Goal: Obtain resource: Obtain resource

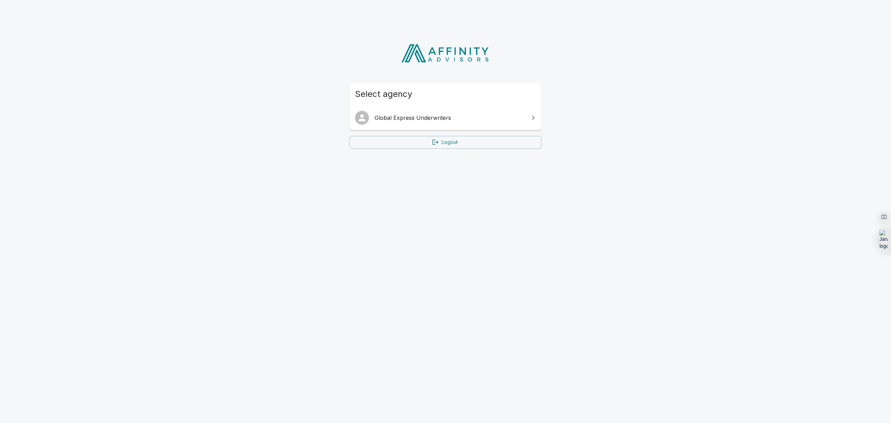
click at [410, 119] on span "Global Express Underwriters" at bounding box center [450, 118] width 150 height 8
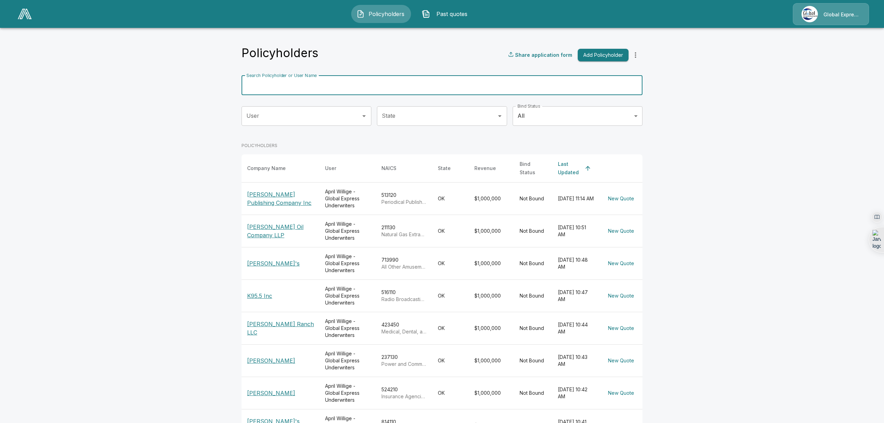
click at [368, 85] on input "Search Policyholder or User Name" at bounding box center [438, 86] width 393 height 20
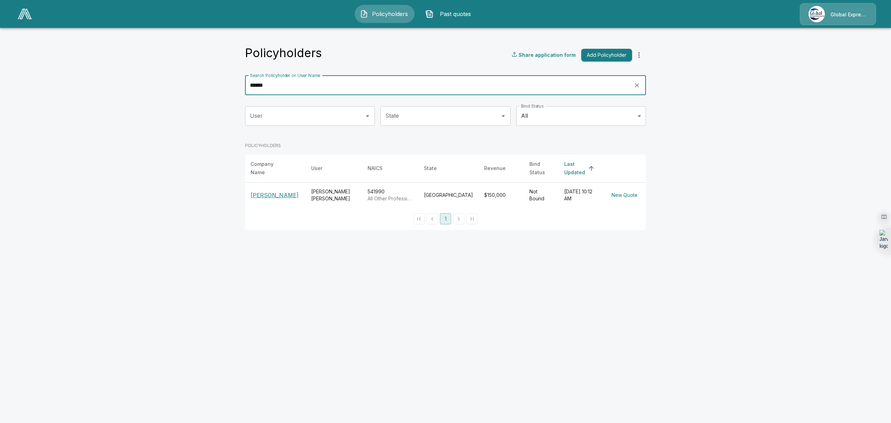
type input "******"
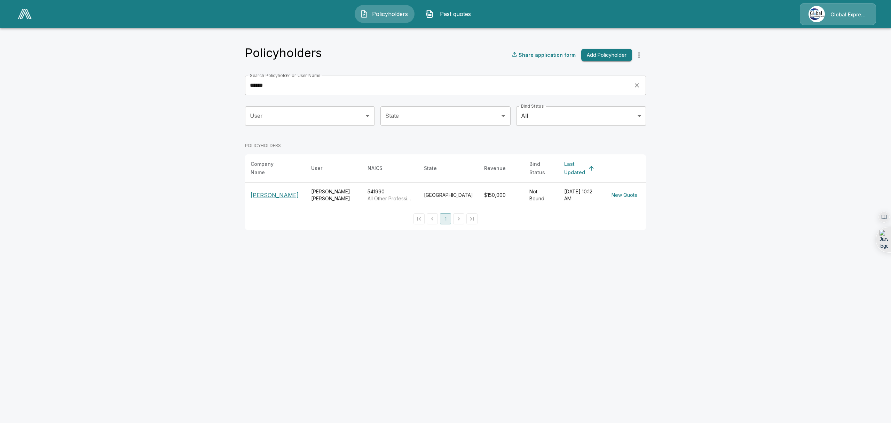
click at [283, 191] on p "[PERSON_NAME]" at bounding box center [275, 195] width 49 height 8
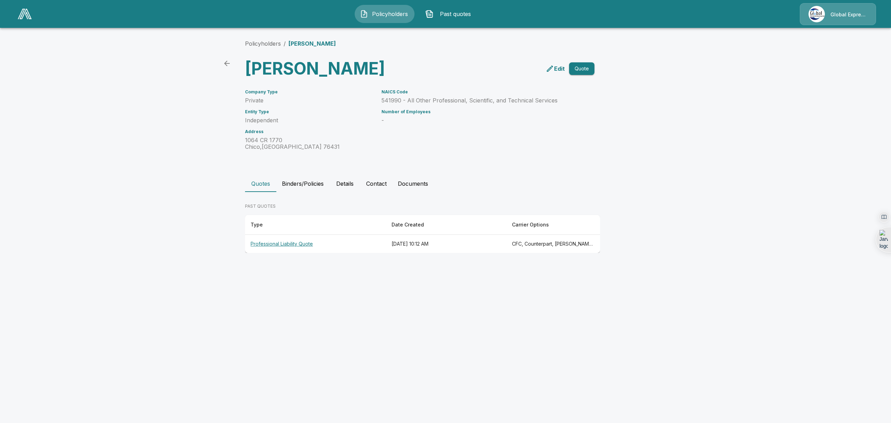
click at [274, 247] on th "Professional Liability Quote" at bounding box center [315, 244] width 141 height 18
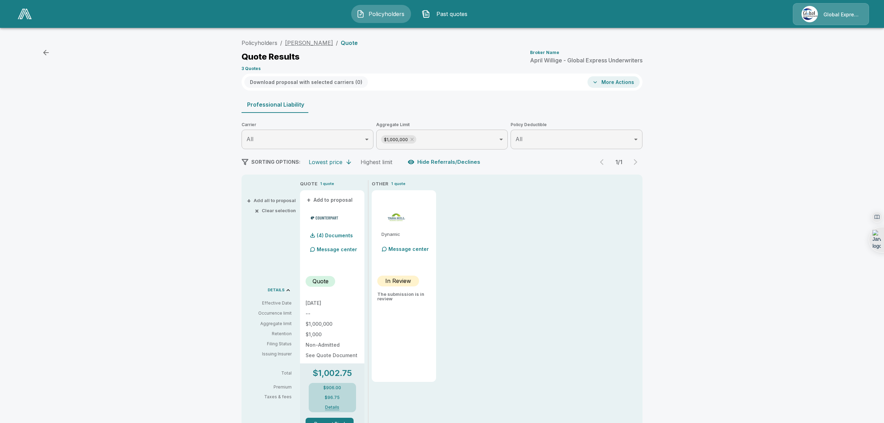
click at [315, 40] on link "[PERSON_NAME]" at bounding box center [309, 42] width 48 height 7
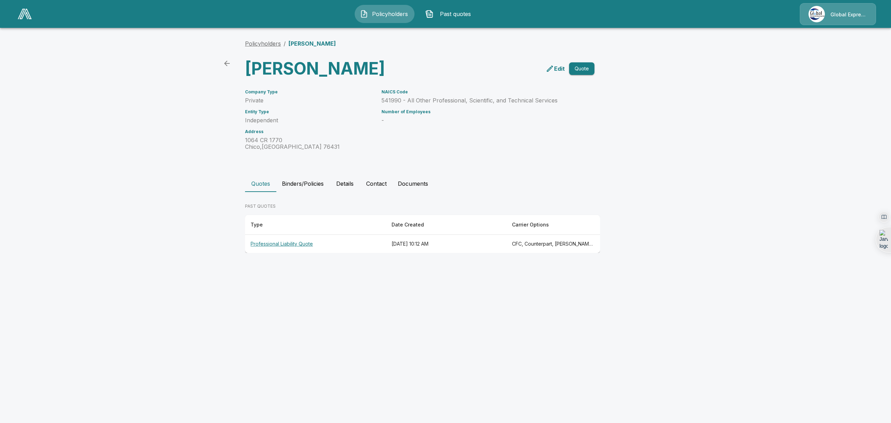
click at [269, 42] on link "Policyholders" at bounding box center [263, 43] width 36 height 7
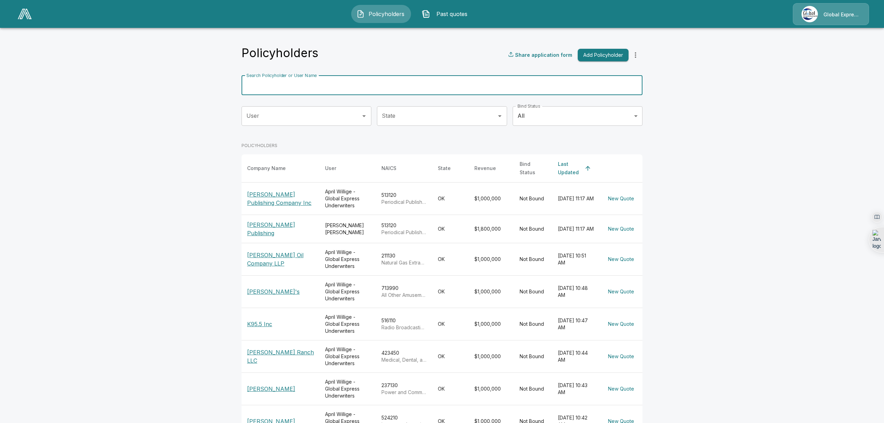
click at [270, 85] on input "Search Policyholder or User Name" at bounding box center [438, 86] width 393 height 20
click at [270, 85] on input "**" at bounding box center [438, 86] width 393 height 20
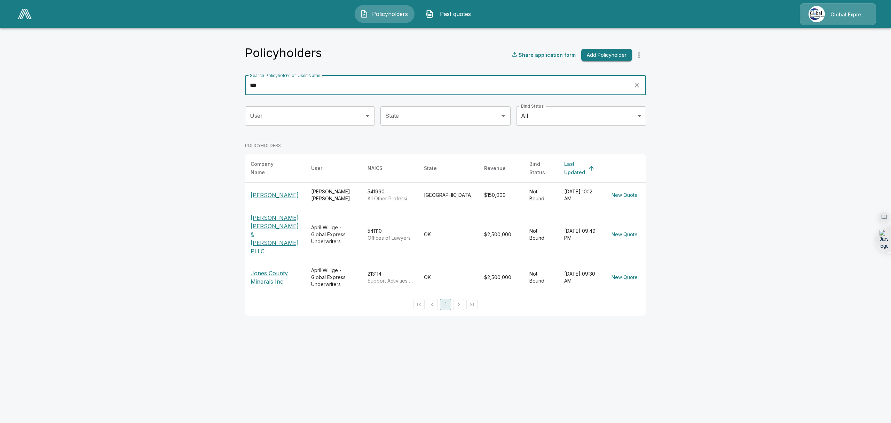
type input "***"
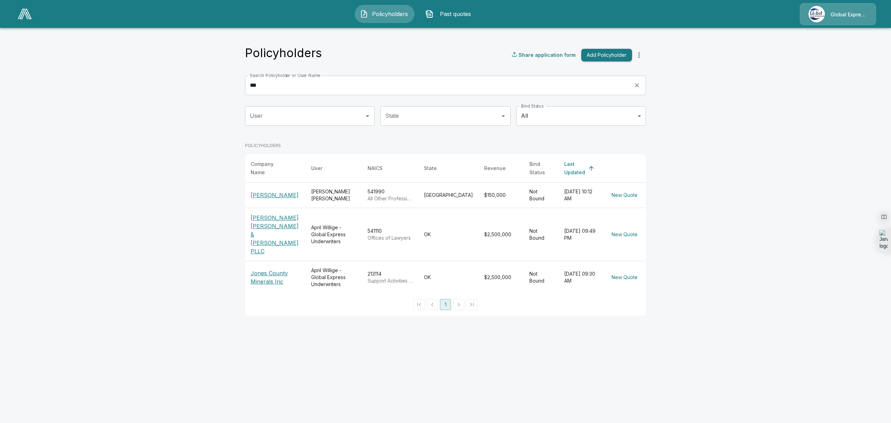
click at [264, 192] on p "[PERSON_NAME]" at bounding box center [275, 195] width 49 height 8
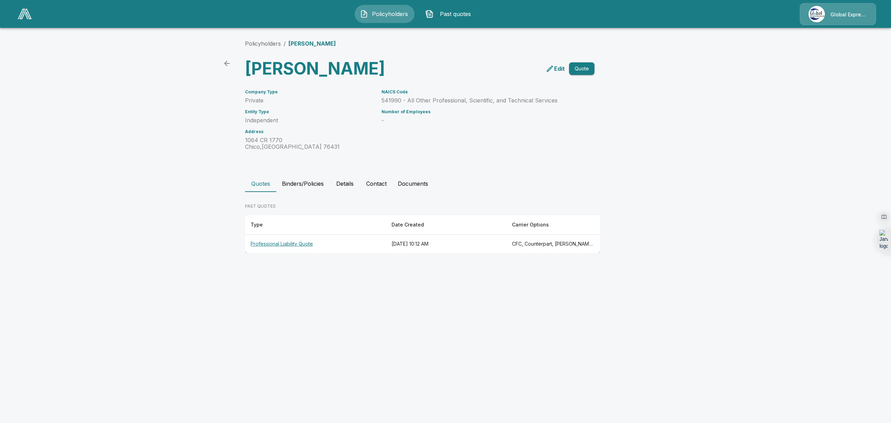
click at [284, 243] on th "Professional Liability Quote" at bounding box center [315, 244] width 141 height 18
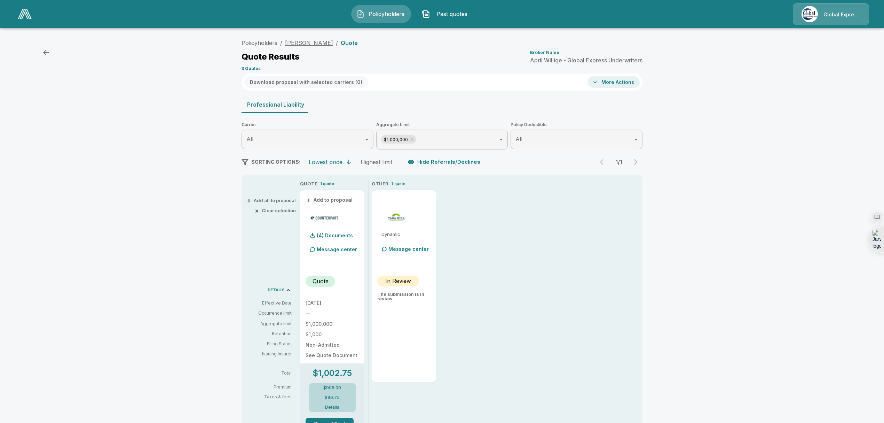
click at [317, 41] on link "[PERSON_NAME]" at bounding box center [309, 42] width 48 height 7
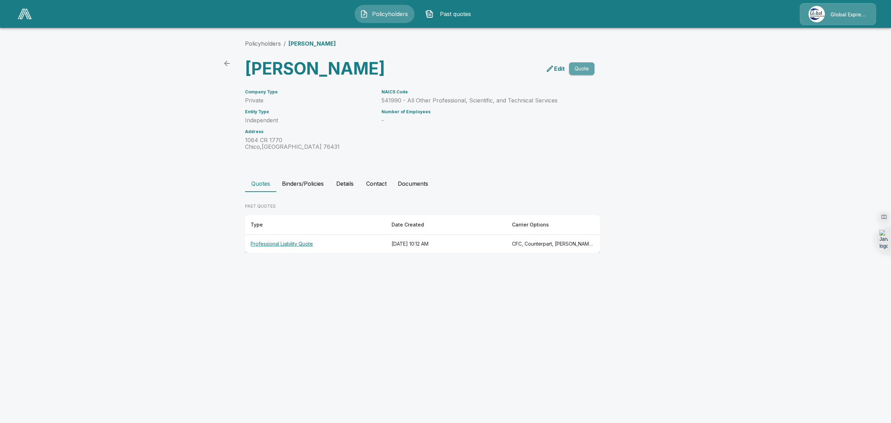
click at [582, 70] on button "Quote" at bounding box center [581, 68] width 25 height 13
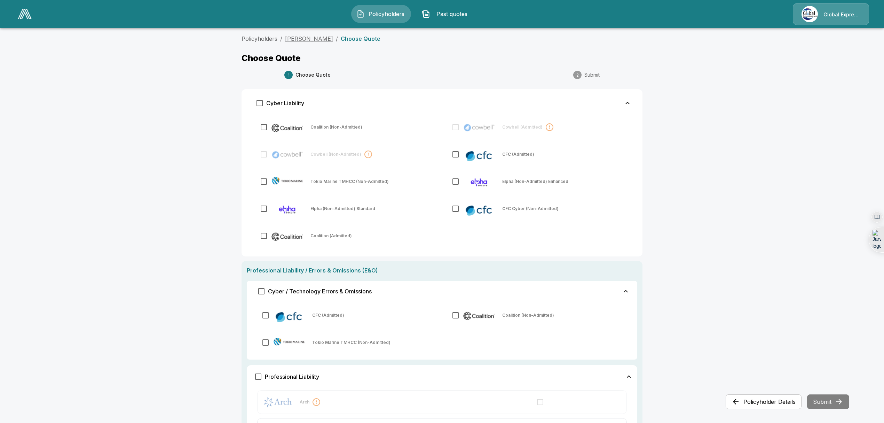
click at [311, 36] on link "[PERSON_NAME]" at bounding box center [309, 38] width 48 height 7
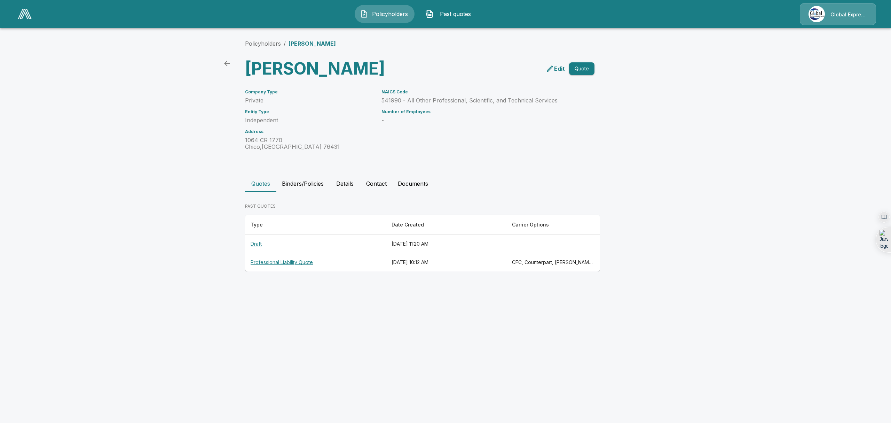
click at [265, 262] on th "Professional Liability Quote" at bounding box center [315, 262] width 141 height 18
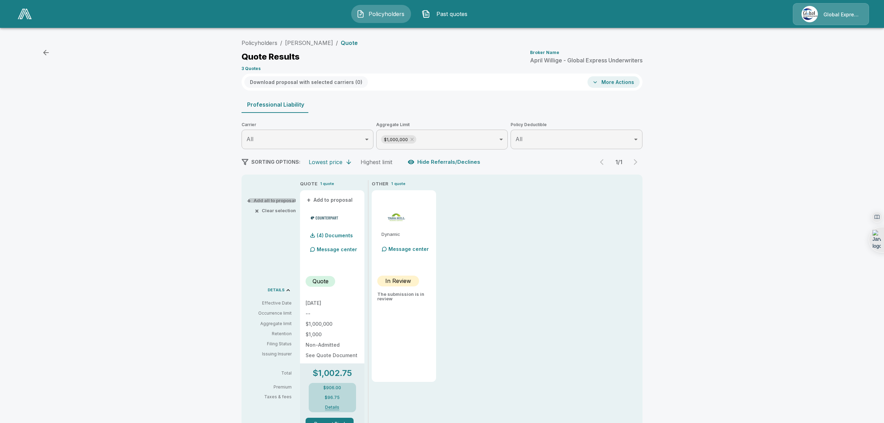
click at [281, 202] on button "+ Add all to proposal" at bounding box center [272, 200] width 48 height 5
click at [623, 81] on button "More Actions" at bounding box center [614, 81] width 52 height 11
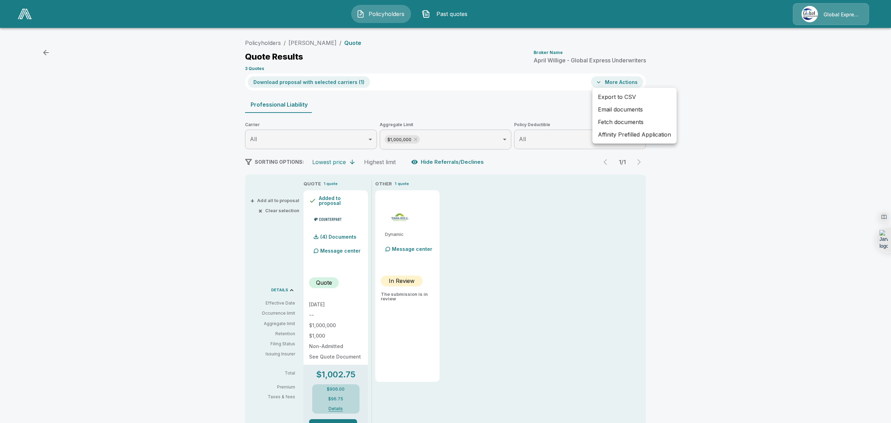
click at [534, 212] on div at bounding box center [445, 211] width 891 height 423
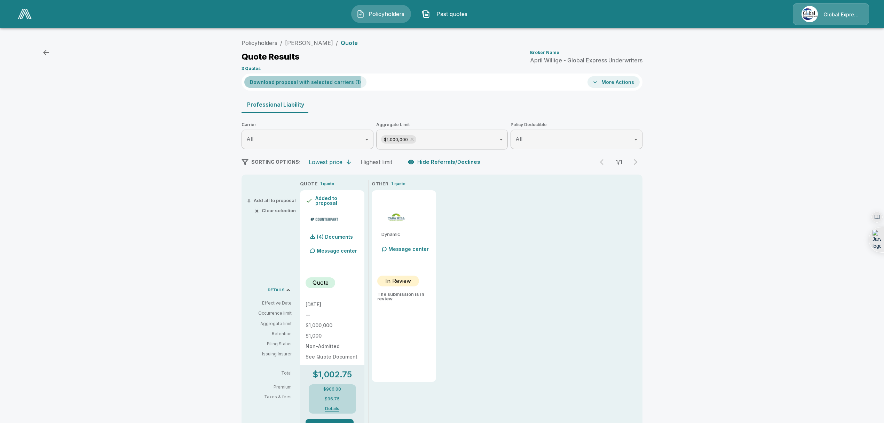
click at [302, 82] on button "Download proposal with selected carriers ( 1 )" at bounding box center [305, 81] width 122 height 11
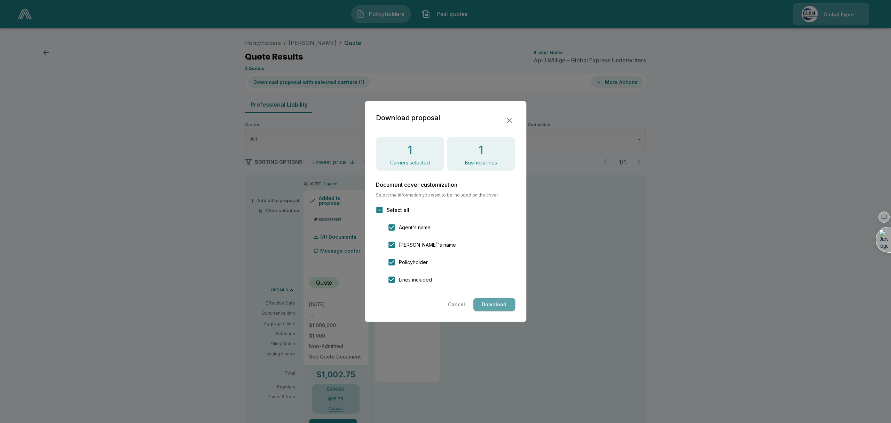
click at [492, 307] on button "Download" at bounding box center [495, 304] width 42 height 13
click at [460, 303] on button "Cancel" at bounding box center [456, 304] width 23 height 13
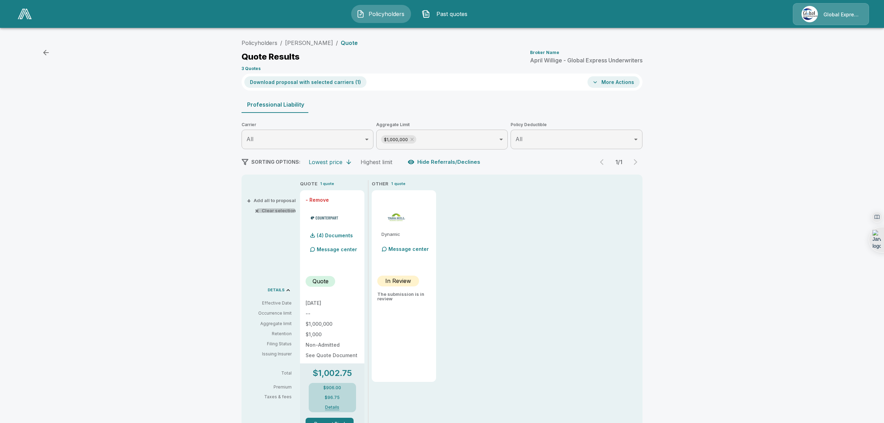
click at [279, 210] on button "× Clear selection" at bounding box center [276, 210] width 40 height 5
click at [276, 202] on button "+ Add all to proposal" at bounding box center [272, 200] width 48 height 5
click at [327, 82] on button "Download proposal with selected carriers ( 1 )" at bounding box center [305, 81] width 122 height 11
